Goal: Task Accomplishment & Management: Use online tool/utility

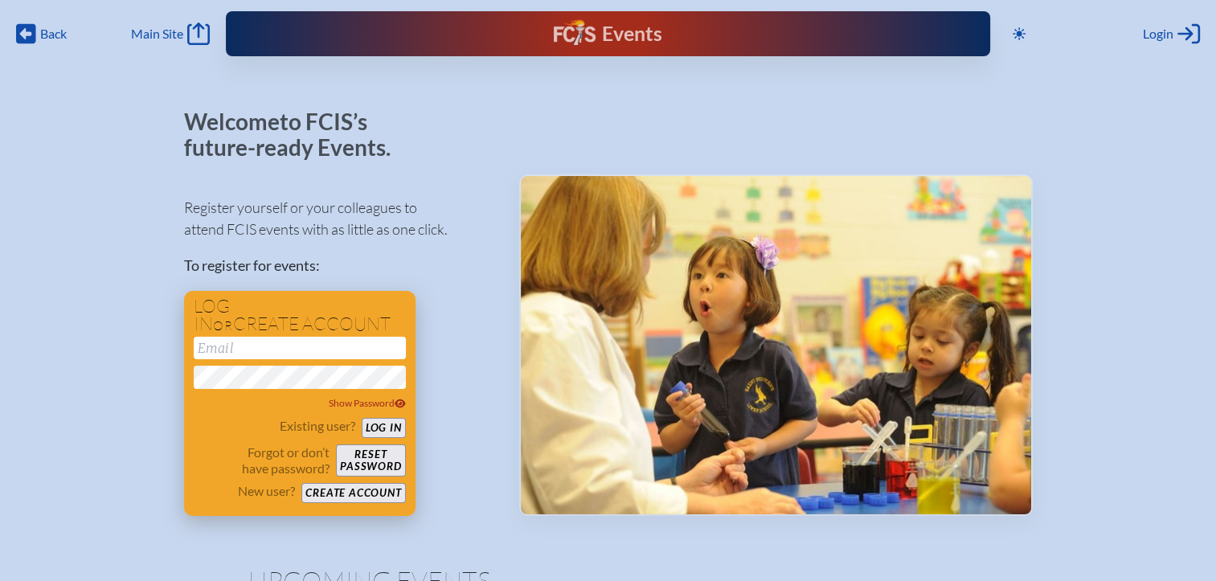
type input "[EMAIL_ADDRESS][DOMAIN_NAME]"
drag, startPoint x: 382, startPoint y: 433, endPoint x: 403, endPoint y: 397, distance: 41.8
click at [382, 433] on button "Log in" at bounding box center [384, 428] width 44 height 20
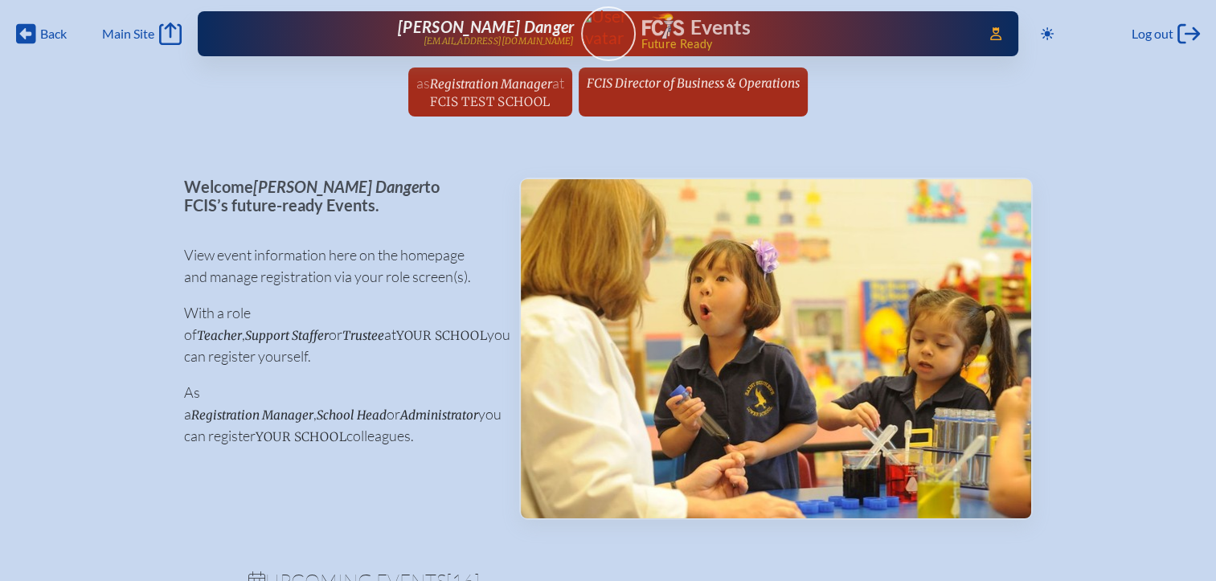
click at [527, 79] on span "Registration Manager" at bounding box center [491, 83] width 122 height 15
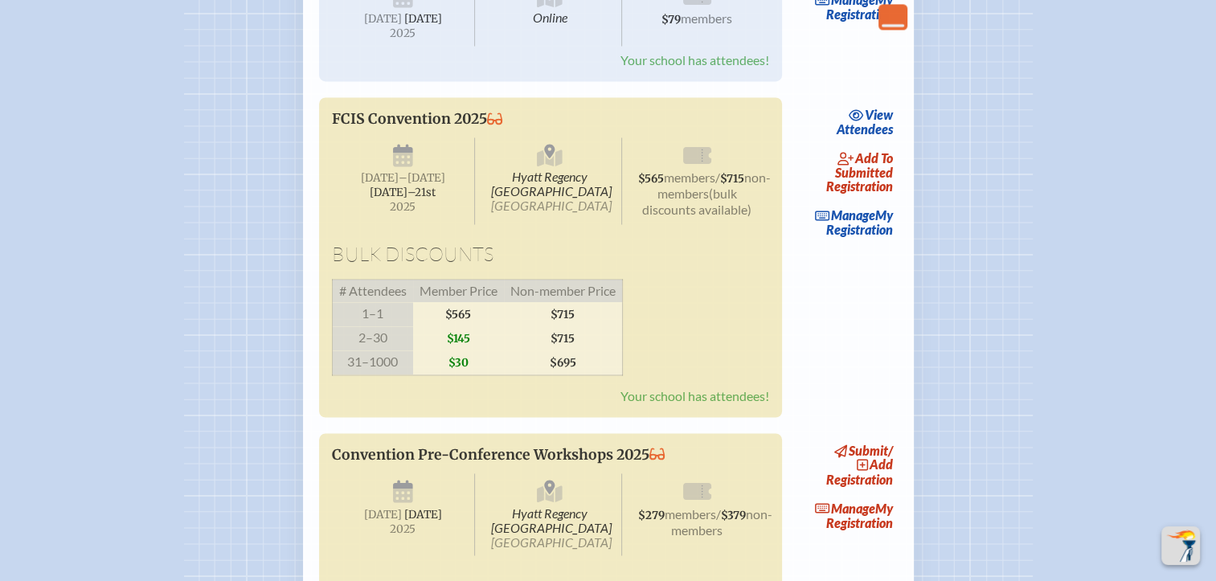
scroll to position [2651, 0]
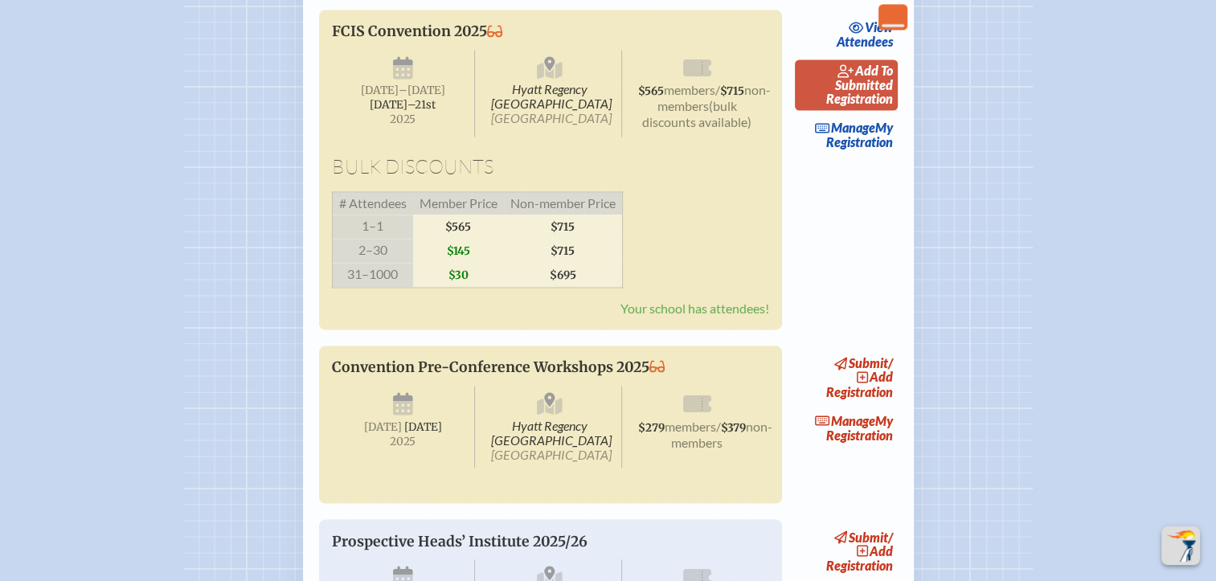
click at [845, 92] on span "add to submitted" at bounding box center [864, 78] width 58 height 30
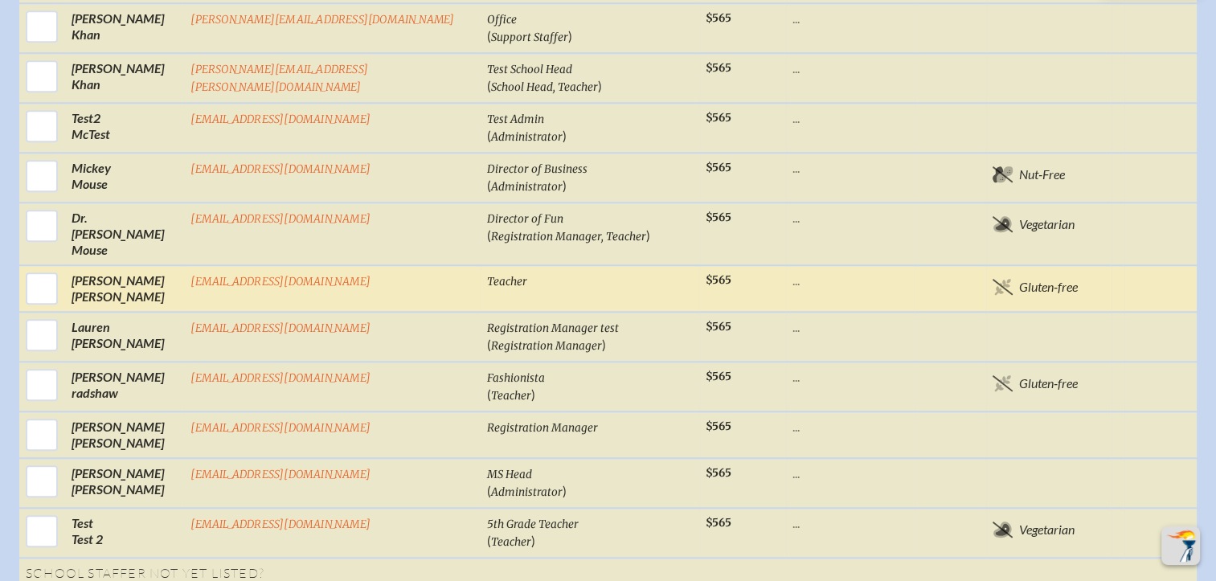
scroll to position [1446, 0]
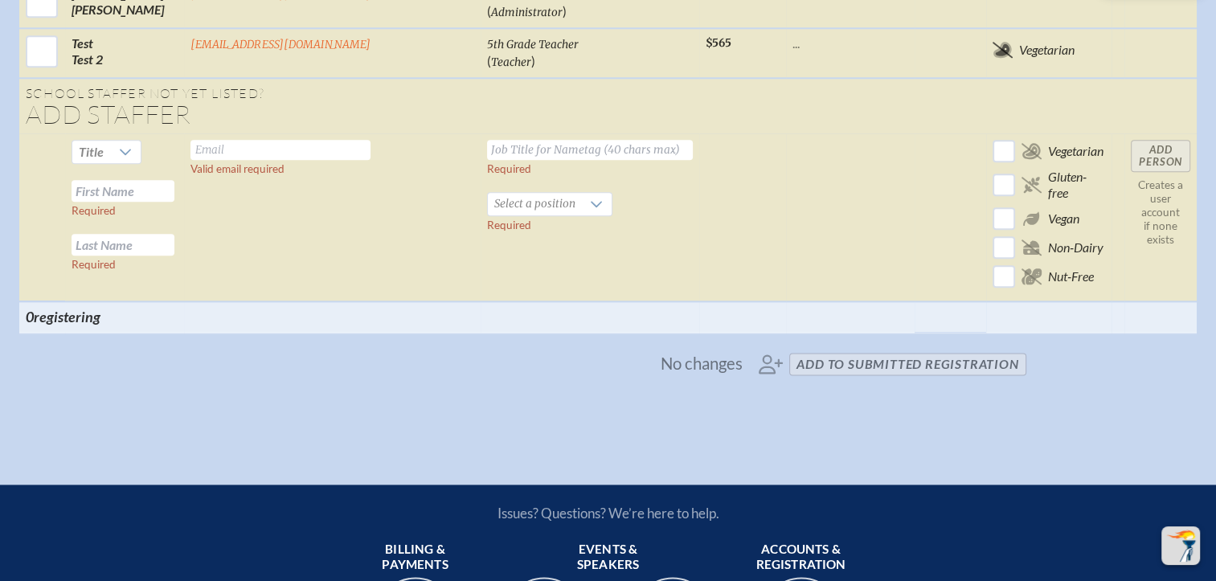
scroll to position [1527, 0]
